Goal: Navigation & Orientation: Find specific page/section

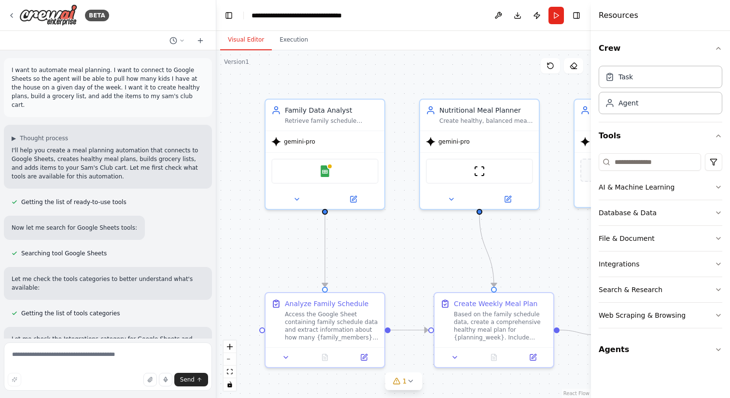
scroll to position [1200, 0]
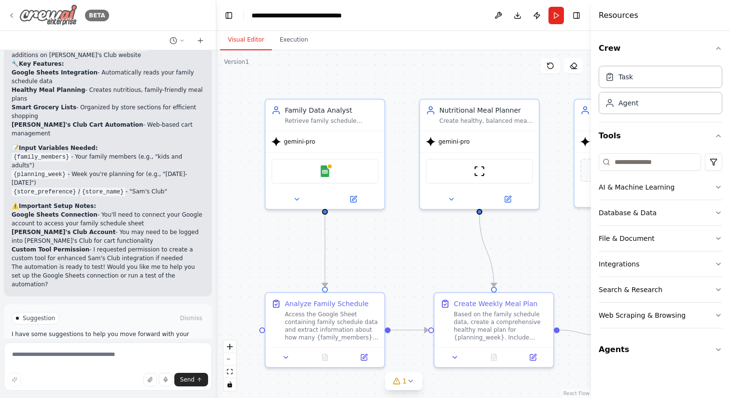
click at [12, 16] on icon at bounding box center [12, 16] width 2 height 4
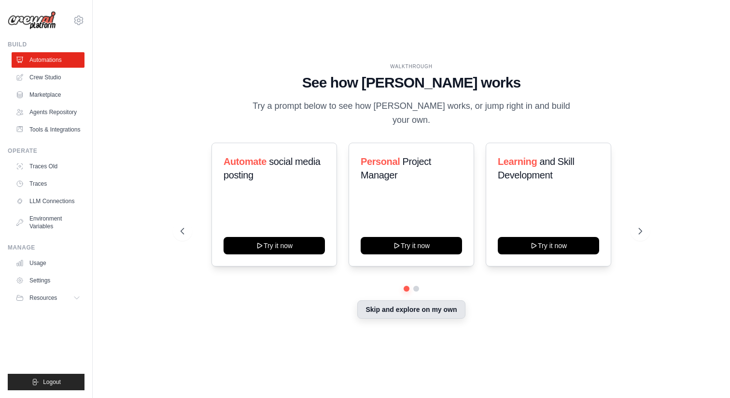
click at [445, 302] on button "Skip and explore on my own" at bounding box center [411, 309] width 108 height 18
